Goal: Check status: Check status

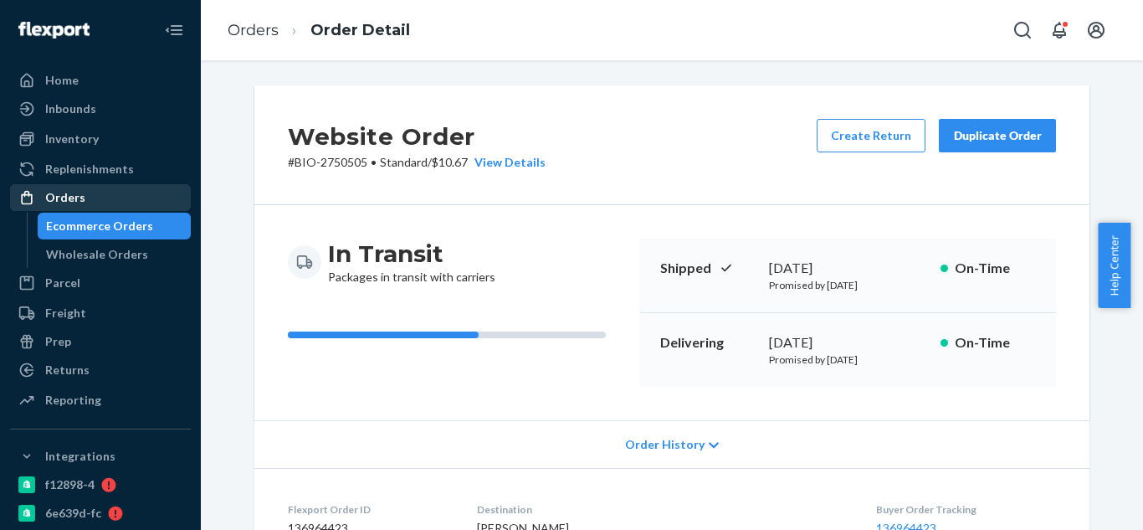
drag, startPoint x: 0, startPoint y: 0, endPoint x: 115, endPoint y: 205, distance: 234.9
click at [115, 205] on div "Orders" at bounding box center [100, 197] width 177 height 23
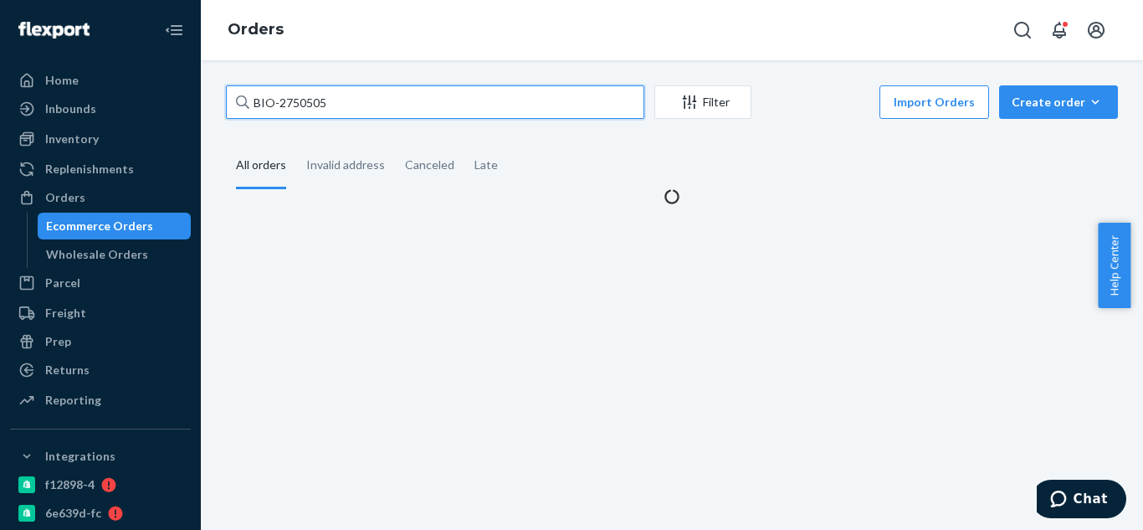
click at [424, 111] on input "BIO-2750505" at bounding box center [435, 101] width 418 height 33
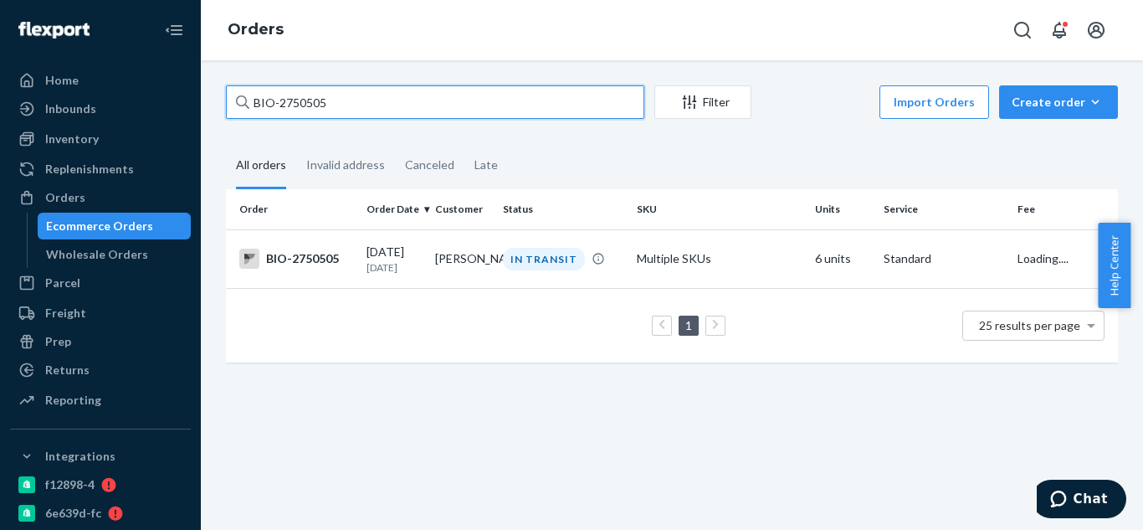
click at [424, 111] on input "BIO-2750505" at bounding box center [435, 101] width 418 height 33
paste input "2334975"
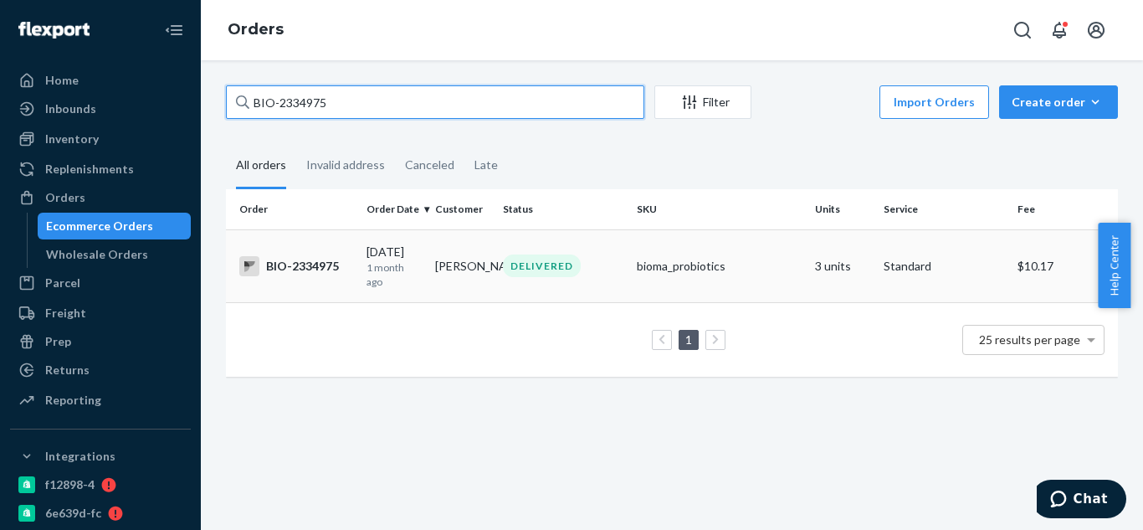
type input "BIO-2334975"
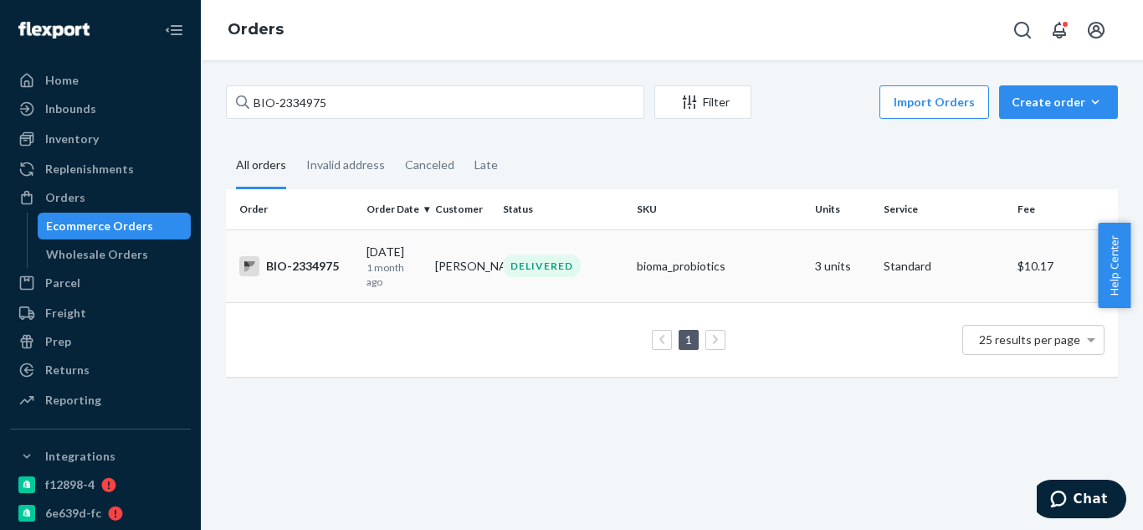
click at [328, 275] on div "BIO-2334975" at bounding box center [296, 266] width 114 height 20
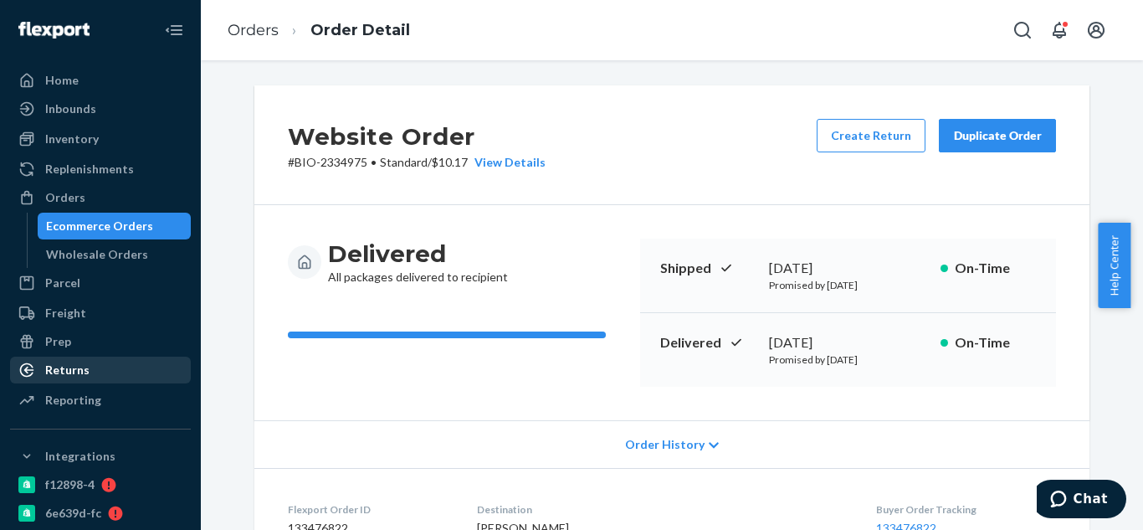
click at [112, 369] on div "Returns" at bounding box center [100, 369] width 177 height 23
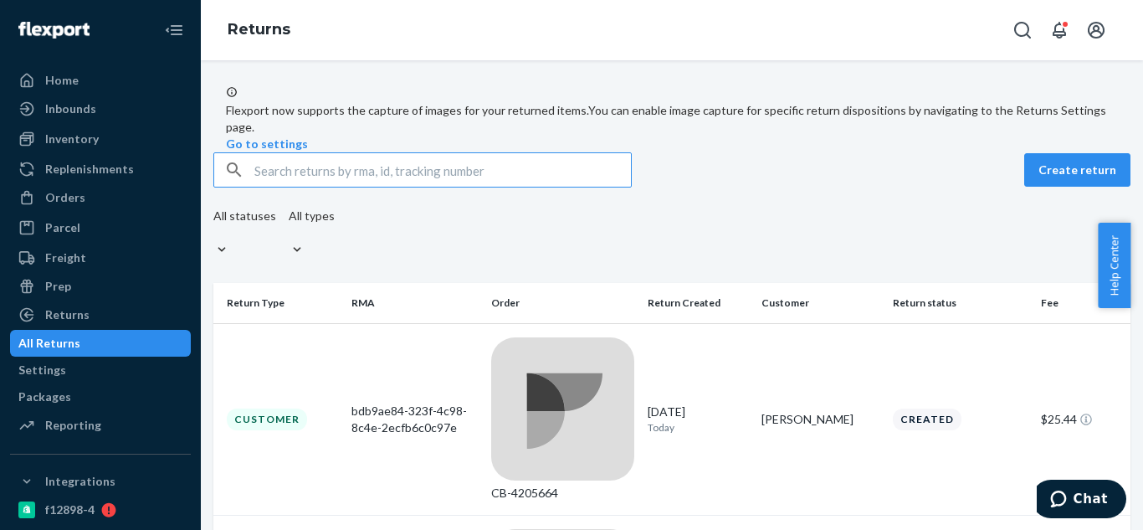
click at [506, 187] on input "text" at bounding box center [442, 169] width 377 height 33
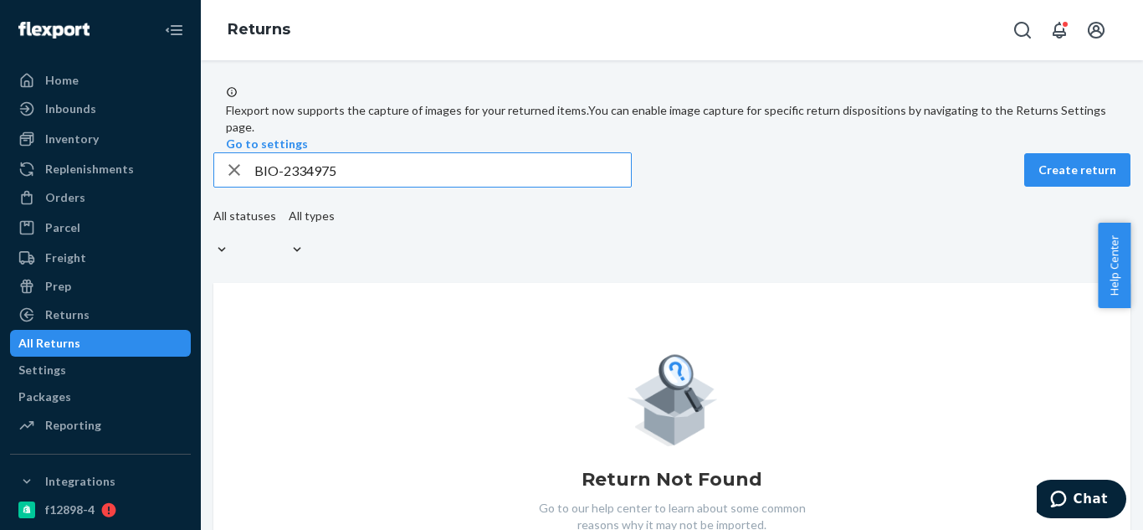
click at [422, 187] on input "BIO-2334975" at bounding box center [442, 169] width 377 height 33
type input "BIO-"
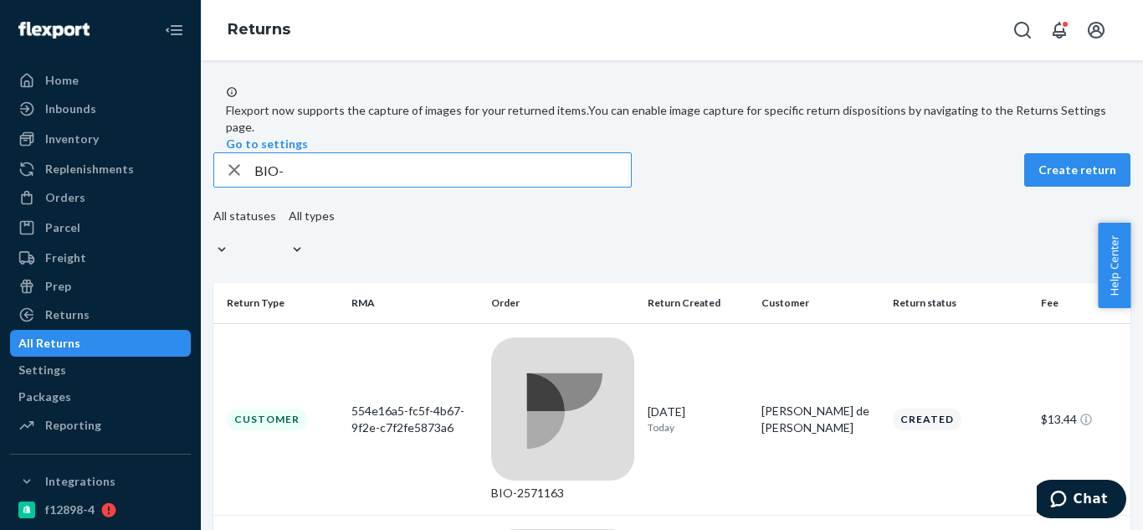
click at [340, 187] on input "BIO-" at bounding box center [442, 169] width 377 height 33
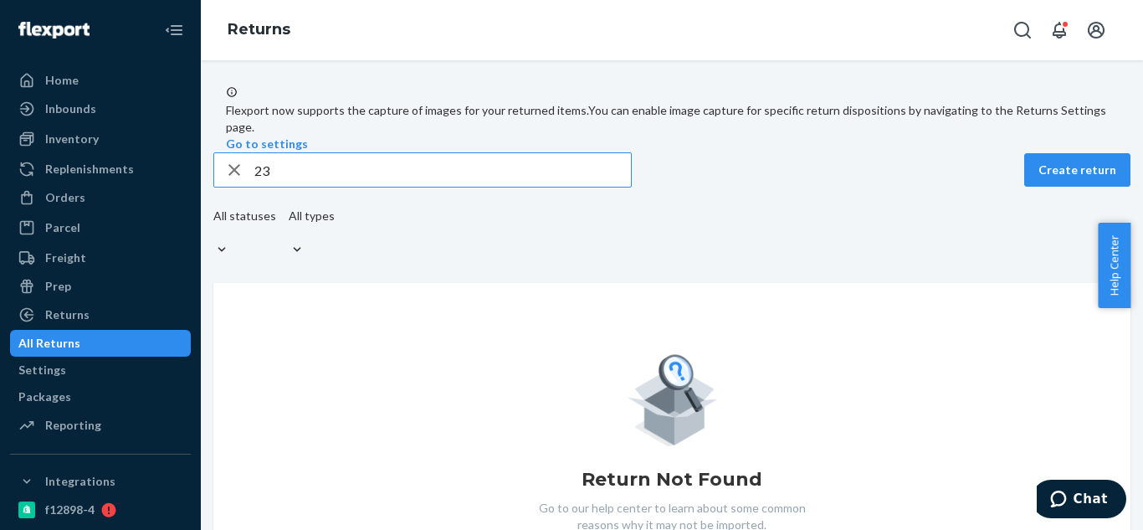
type input "2"
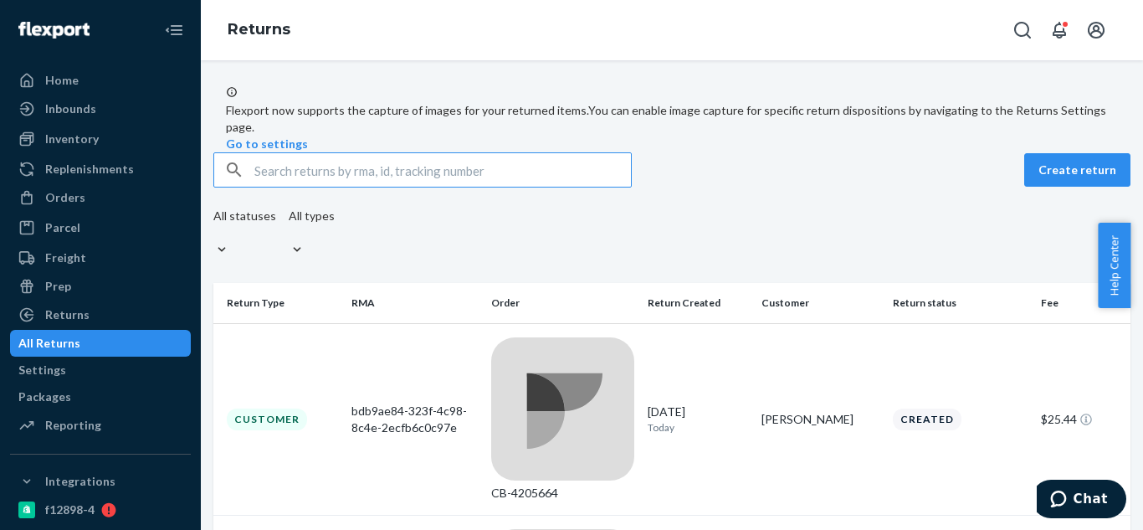
paste input "[PERSON_NAME]"
type input "[PERSON_NAME]"
click at [244, 187] on icon "button" at bounding box center [234, 169] width 20 height 33
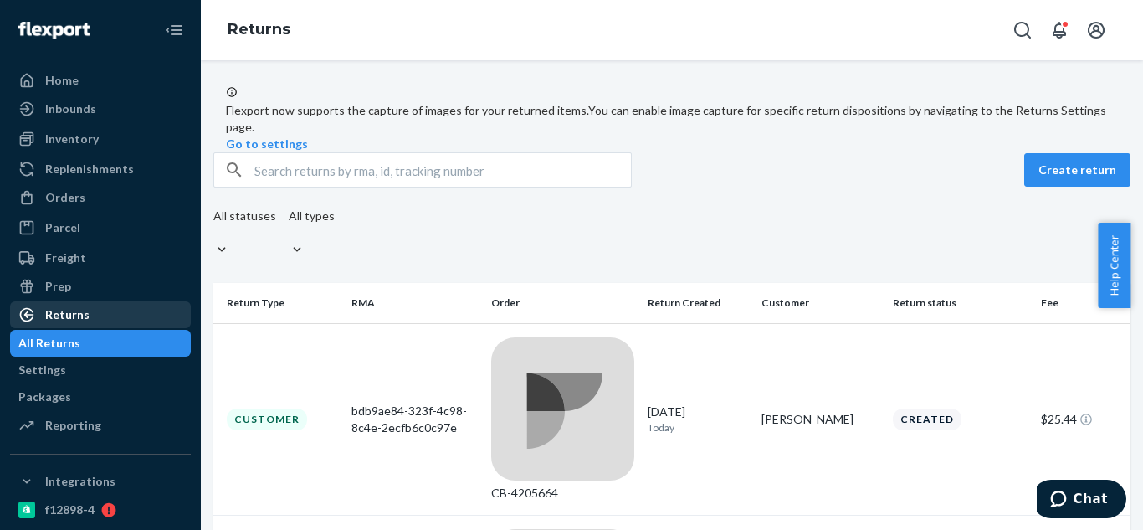
click at [118, 318] on div "Returns" at bounding box center [100, 314] width 177 height 23
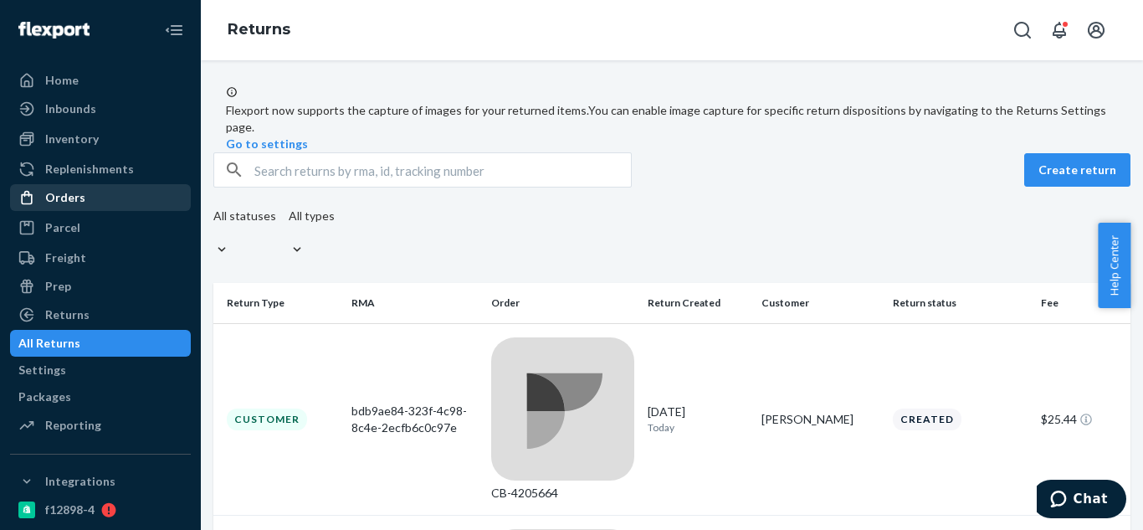
click at [115, 188] on div "Orders" at bounding box center [100, 197] width 177 height 23
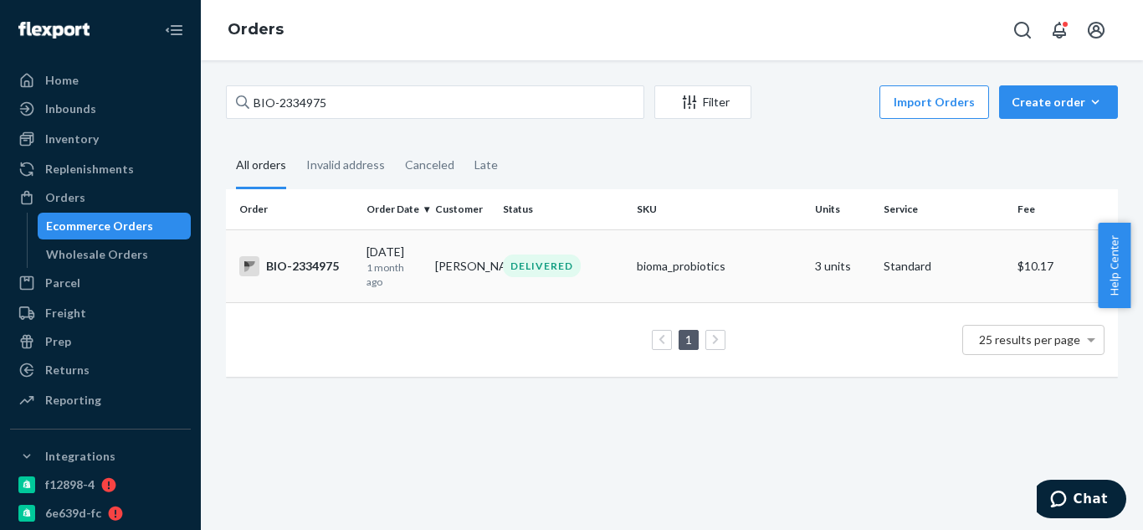
click at [322, 263] on div "BIO-2334975" at bounding box center [296, 266] width 114 height 20
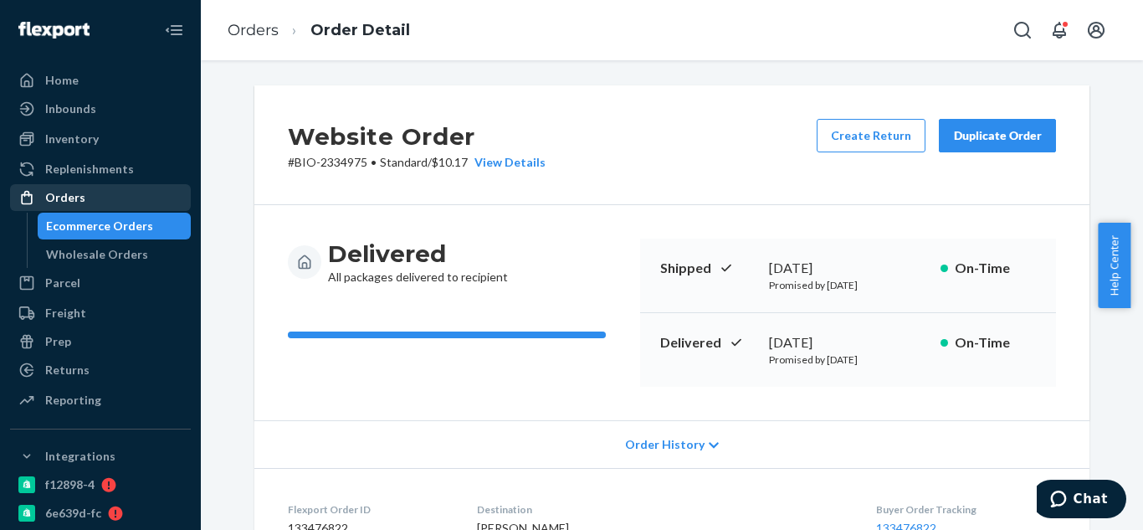
click at [100, 193] on div "Orders" at bounding box center [100, 197] width 177 height 23
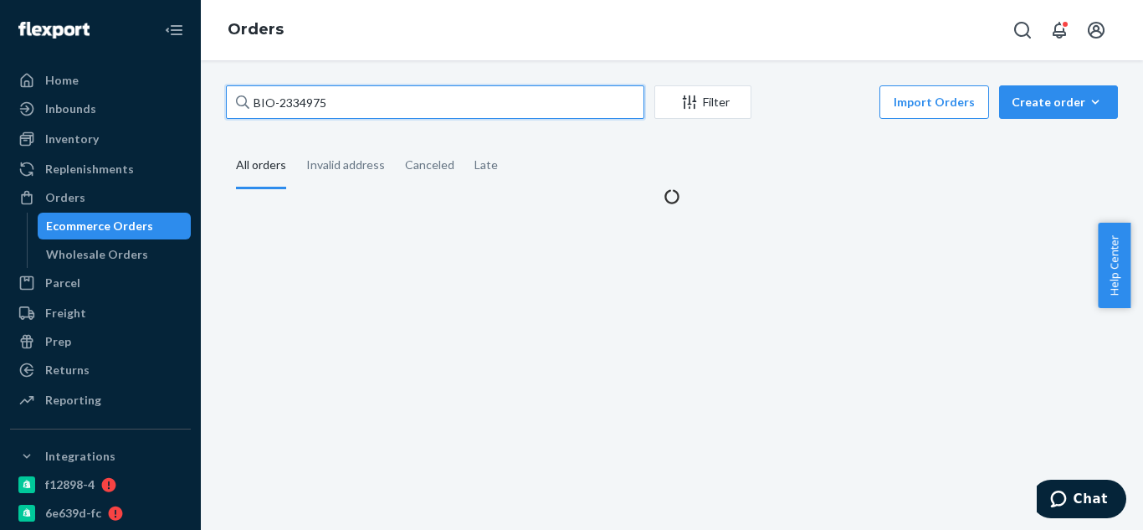
click at [367, 106] on input "BIO-2334975" at bounding box center [435, 101] width 418 height 33
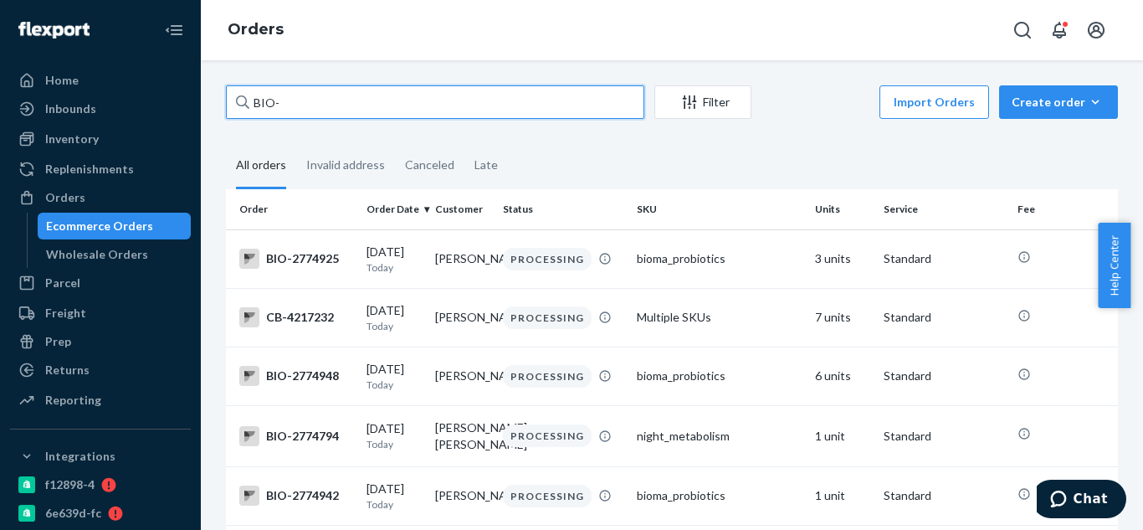
paste input "2775492"
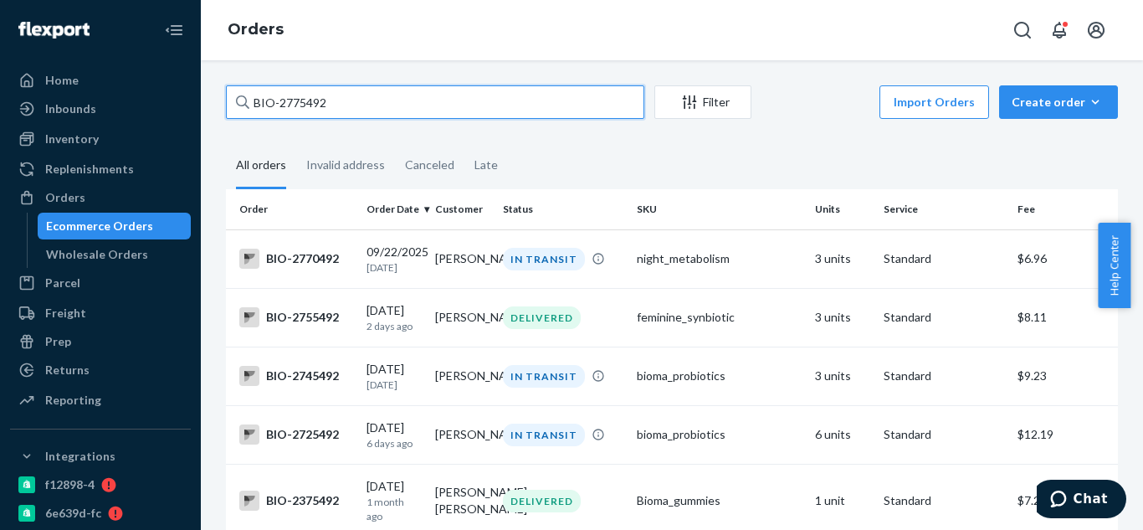
drag, startPoint x: 428, startPoint y: 118, endPoint x: 426, endPoint y: 100, distance: 17.7
click at [427, 120] on div "BIO-2775492 Filter Import Orders Create order Ecommerce order Removal order" at bounding box center [672, 104] width 892 height 38
click at [316, 104] on input "BIO-2775492" at bounding box center [435, 101] width 418 height 33
click at [316, 105] on input "BIO-2775492" at bounding box center [435, 101] width 418 height 33
paste input "2737952"
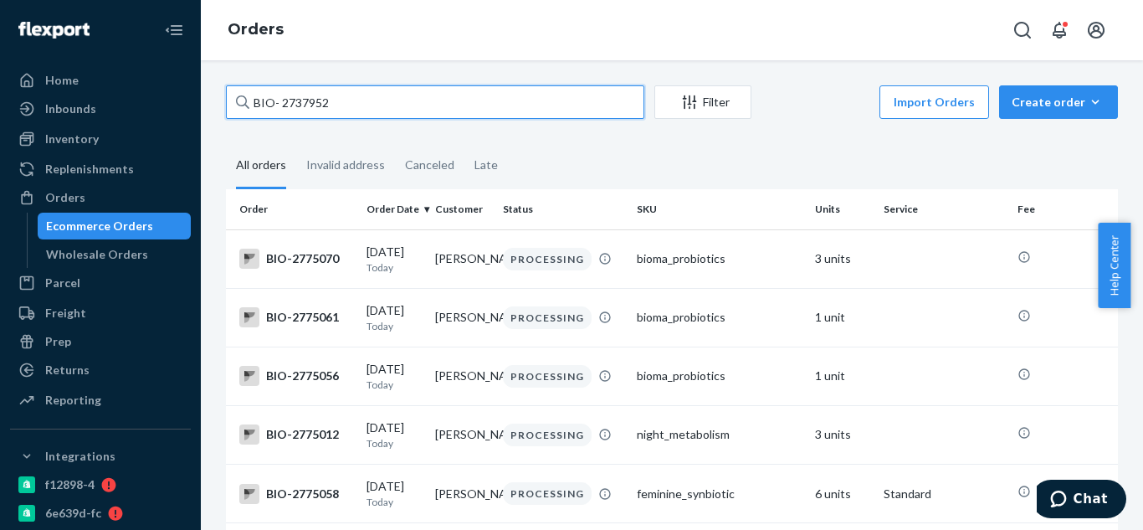
type input "BIO- 2737952"
